Goal: Transaction & Acquisition: Purchase product/service

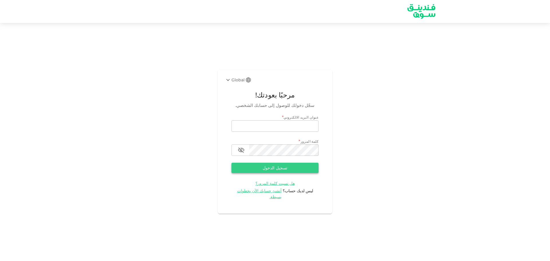
type input "k-sham@hotmail.co.uk"
click at [302, 171] on button "تسجيل الدخول" at bounding box center [274, 168] width 87 height 10
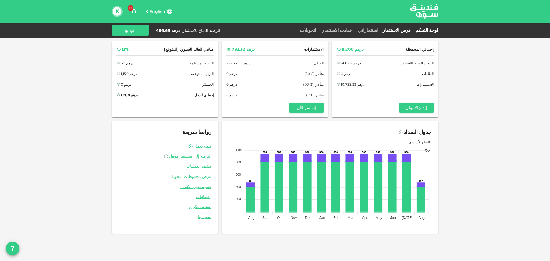
click at [405, 31] on link "فرص الاستثمار" at bounding box center [396, 29] width 33 height 5
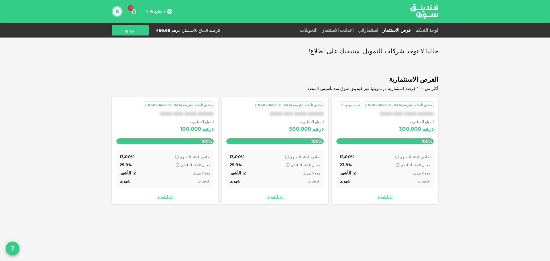
click at [380, 32] on link "استثماراتي" at bounding box center [368, 29] width 25 height 5
